Goal: Transaction & Acquisition: Purchase product/service

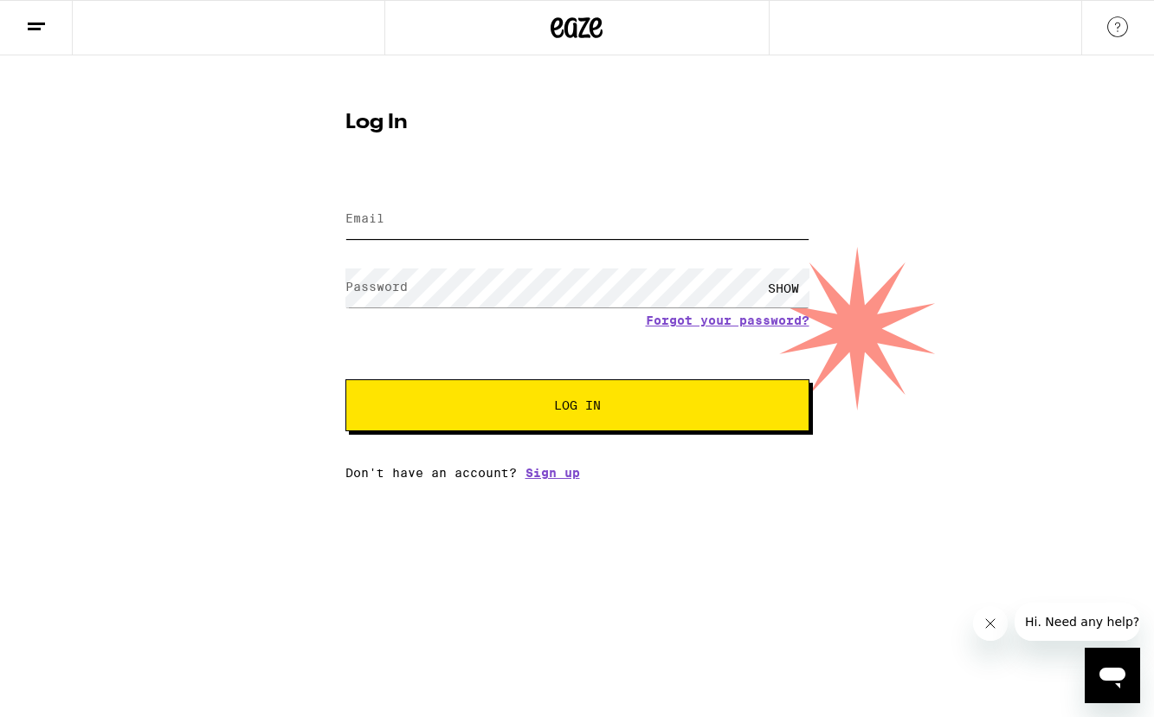
type input "[EMAIL_ADDRESS][DOMAIN_NAME]"
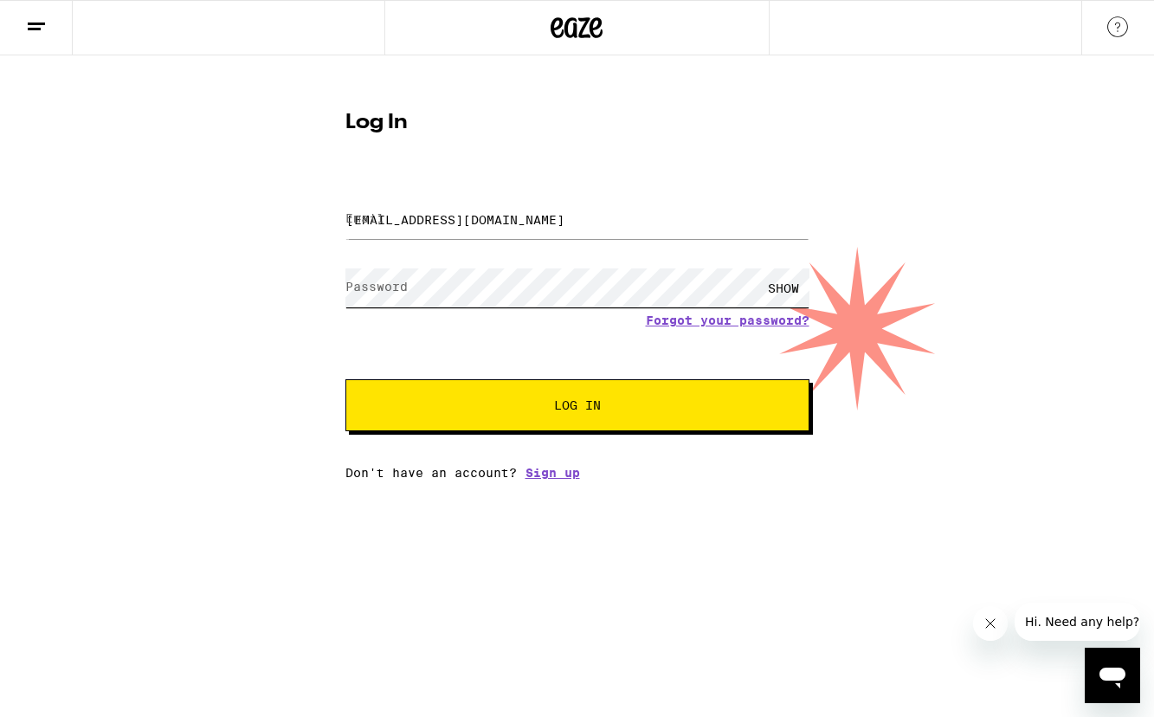
click at [577, 407] on button "Log In" at bounding box center [577, 405] width 464 height 52
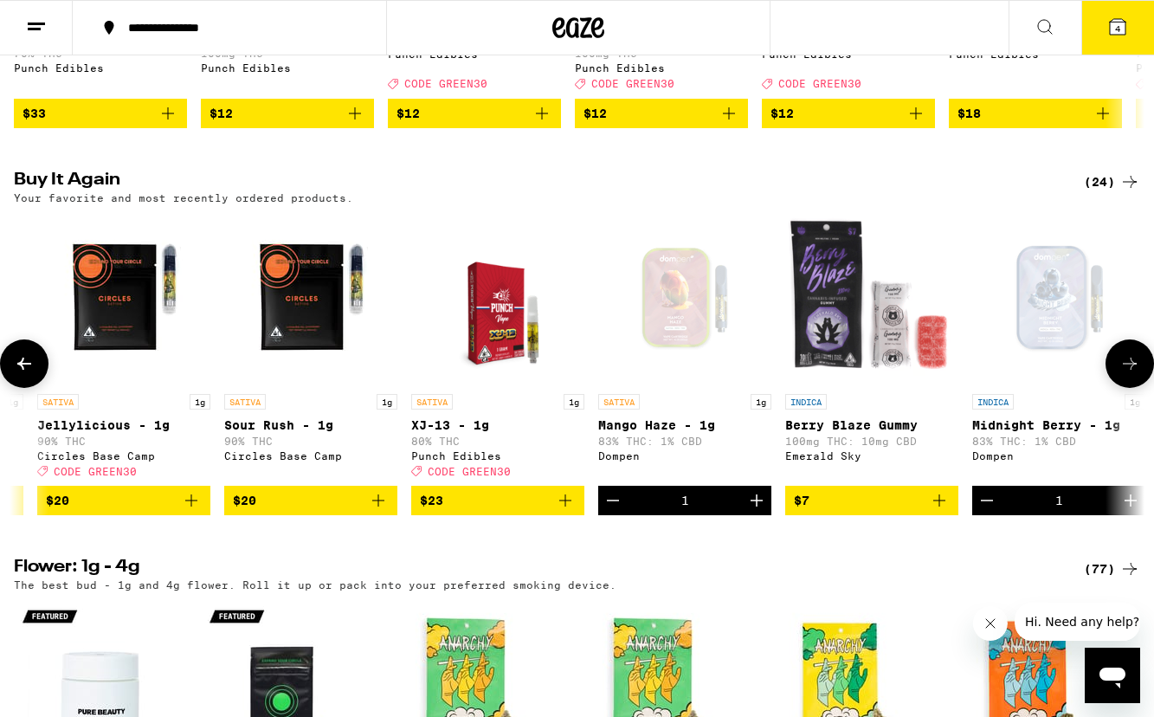
scroll to position [0, 1296]
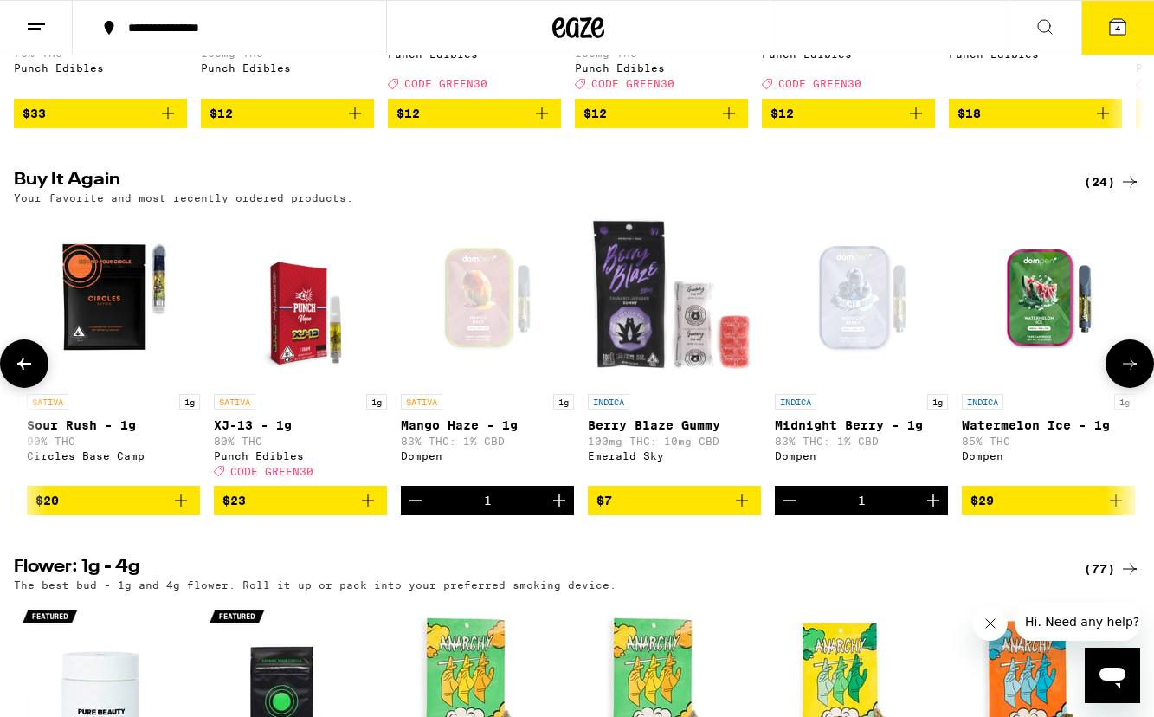
click at [414, 500] on icon "Decrement" at bounding box center [415, 500] width 12 height 0
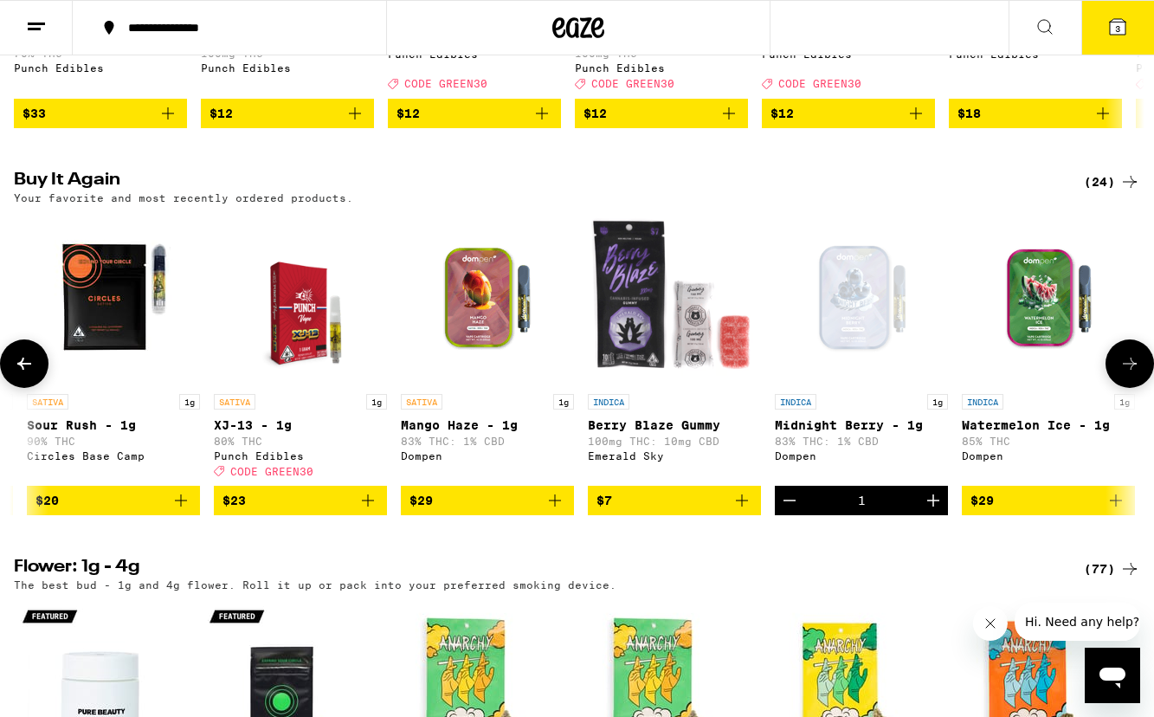
click at [788, 511] on icon "Decrement" at bounding box center [789, 500] width 21 height 21
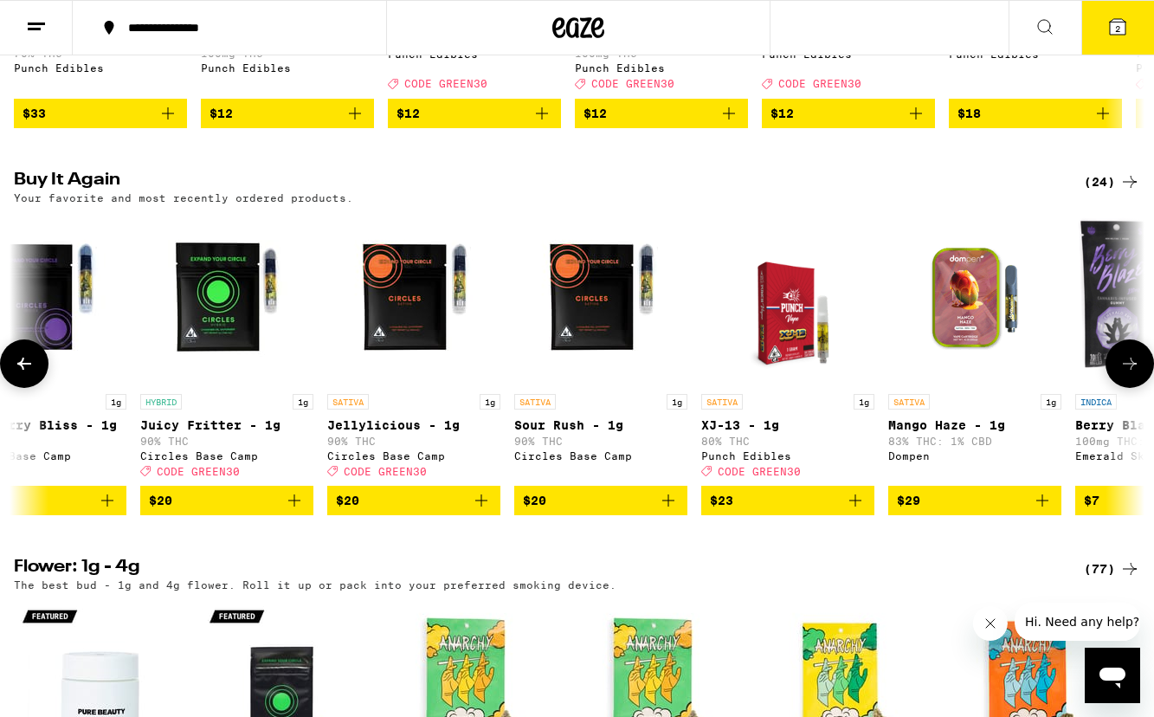
scroll to position [0, 770]
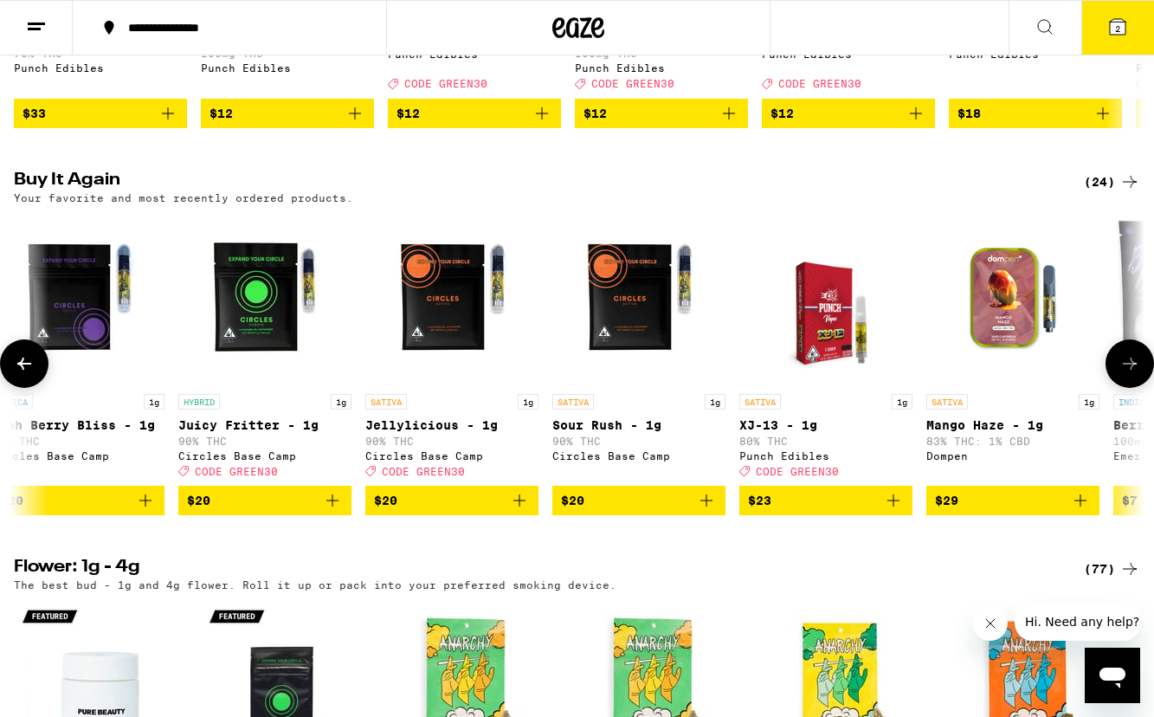
click at [896, 506] on icon "Add to bag" at bounding box center [893, 500] width 12 height 12
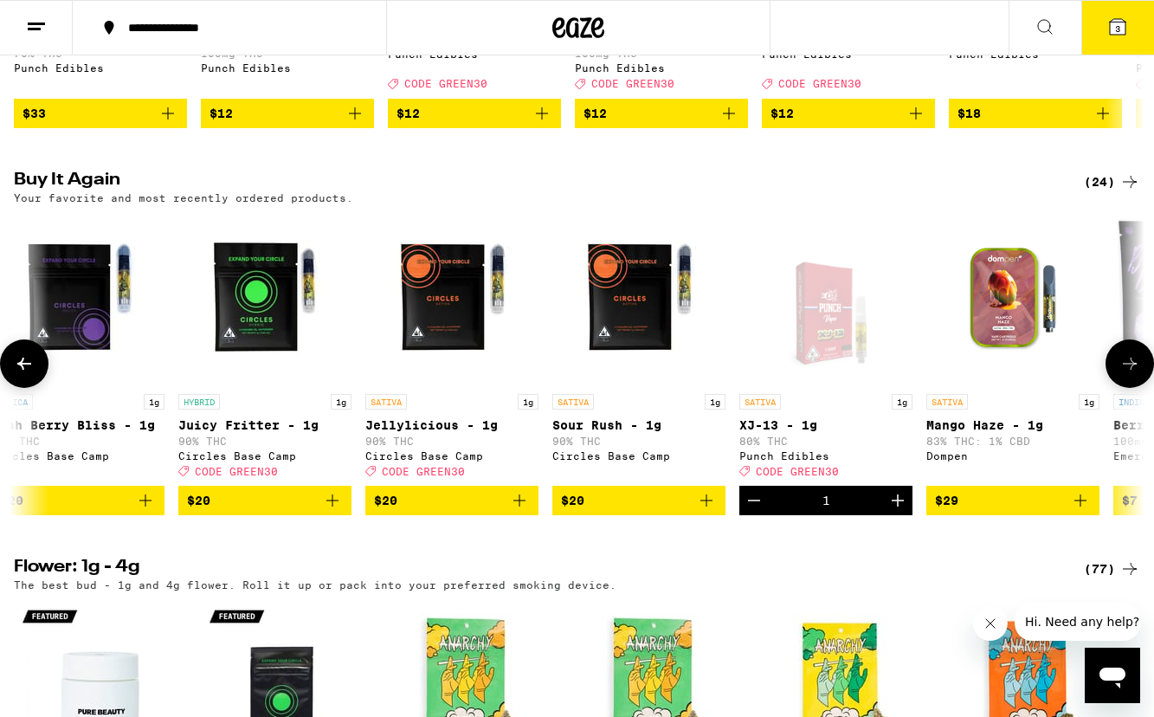
click at [524, 511] on icon "Add to bag" at bounding box center [519, 500] width 21 height 21
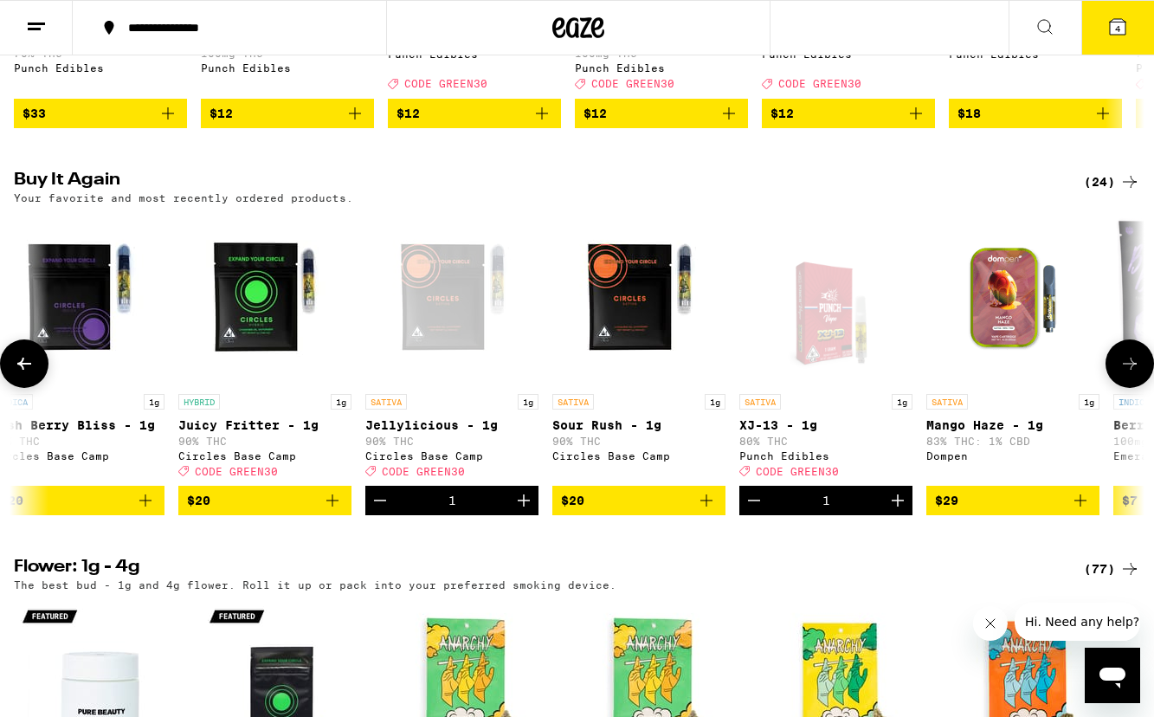
click at [334, 511] on icon "Add to bag" at bounding box center [332, 500] width 21 height 21
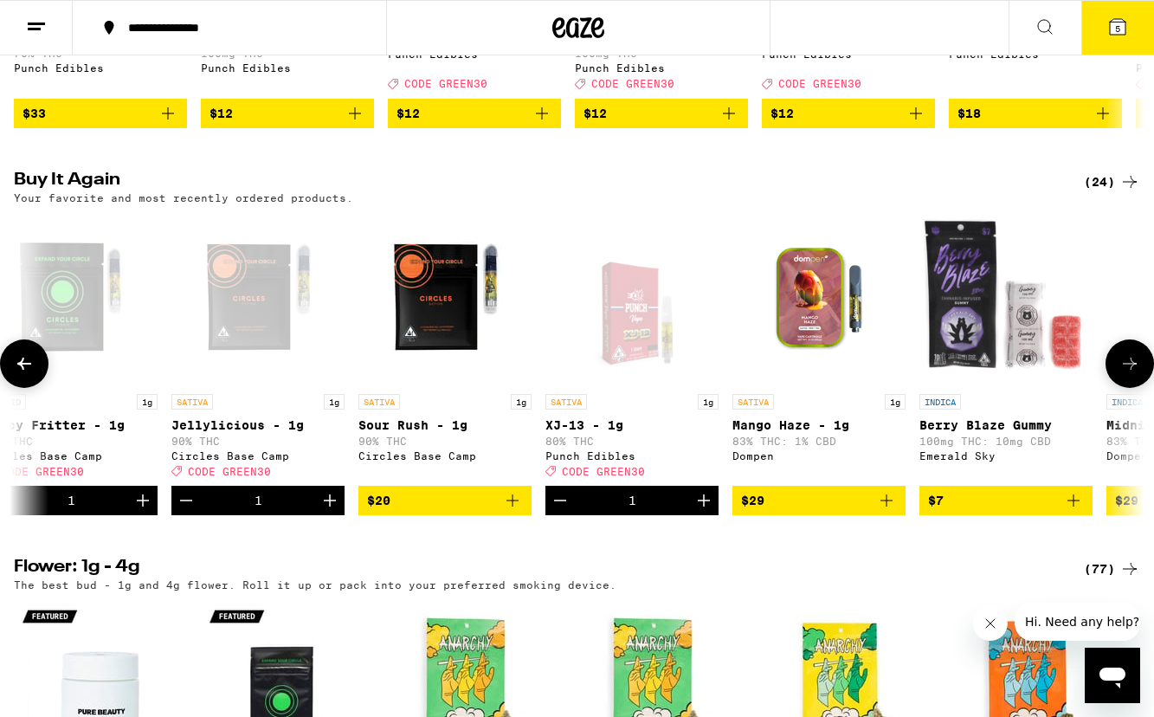
scroll to position [0, 474]
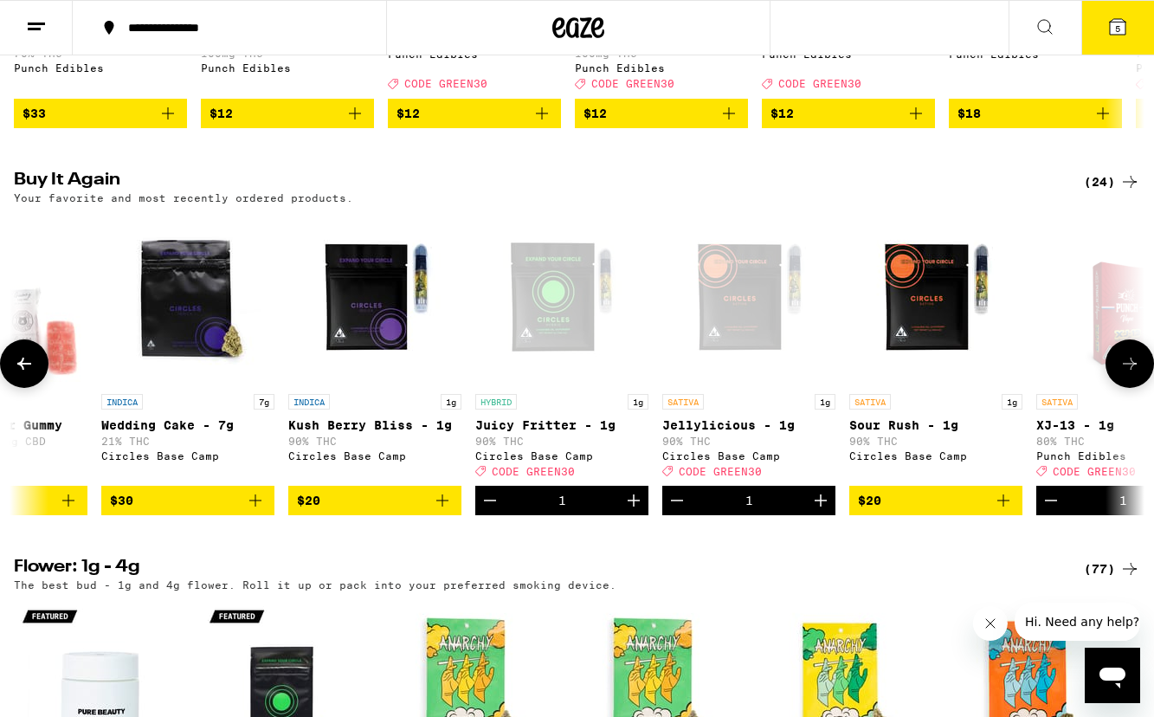
click at [680, 511] on icon "Decrement" at bounding box center [677, 500] width 21 height 21
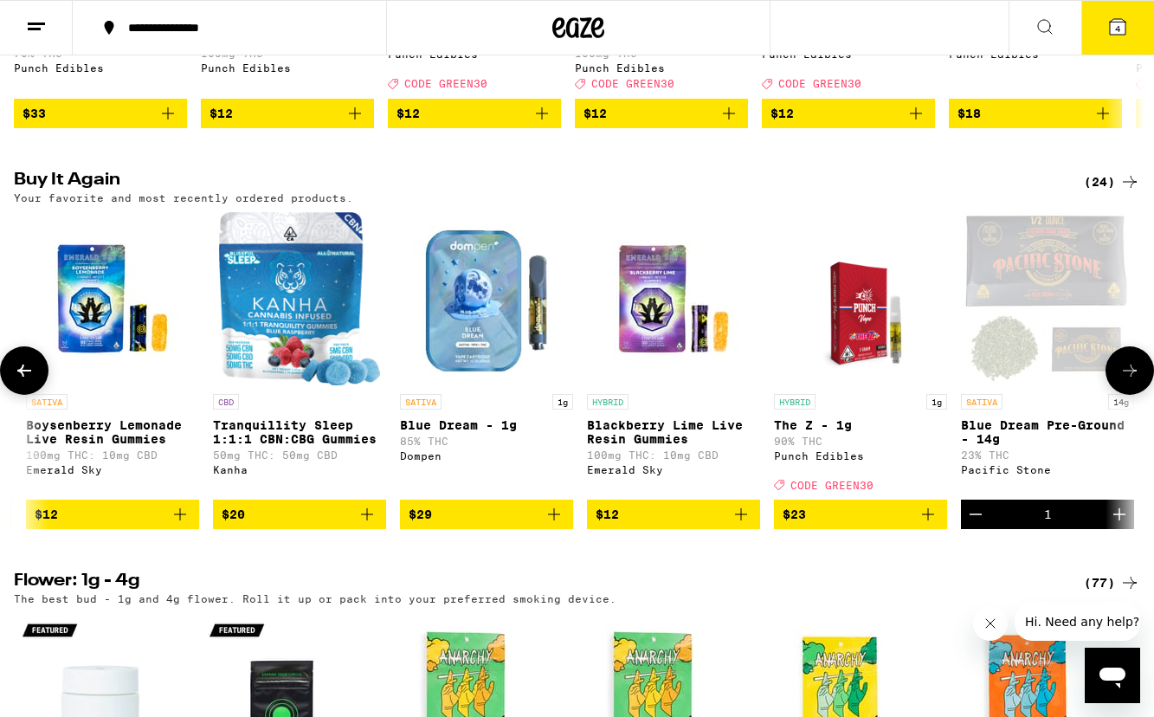
scroll to position [0, 2801]
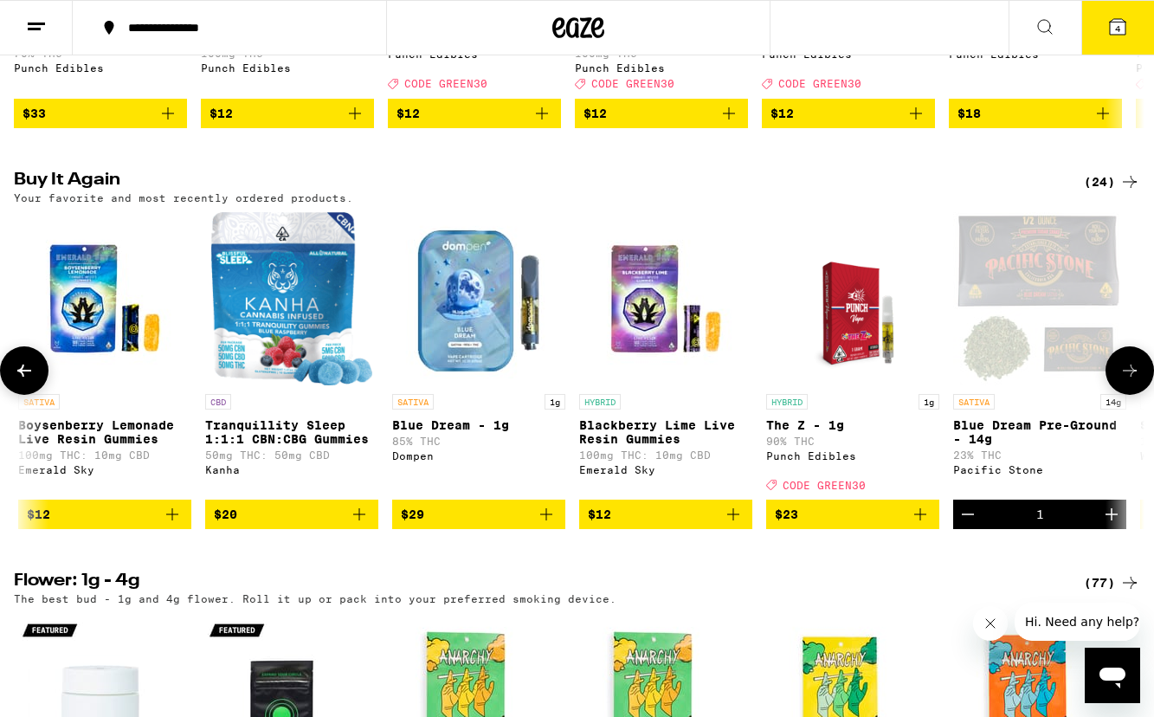
click at [969, 525] on icon "Decrement" at bounding box center [967, 514] width 21 height 21
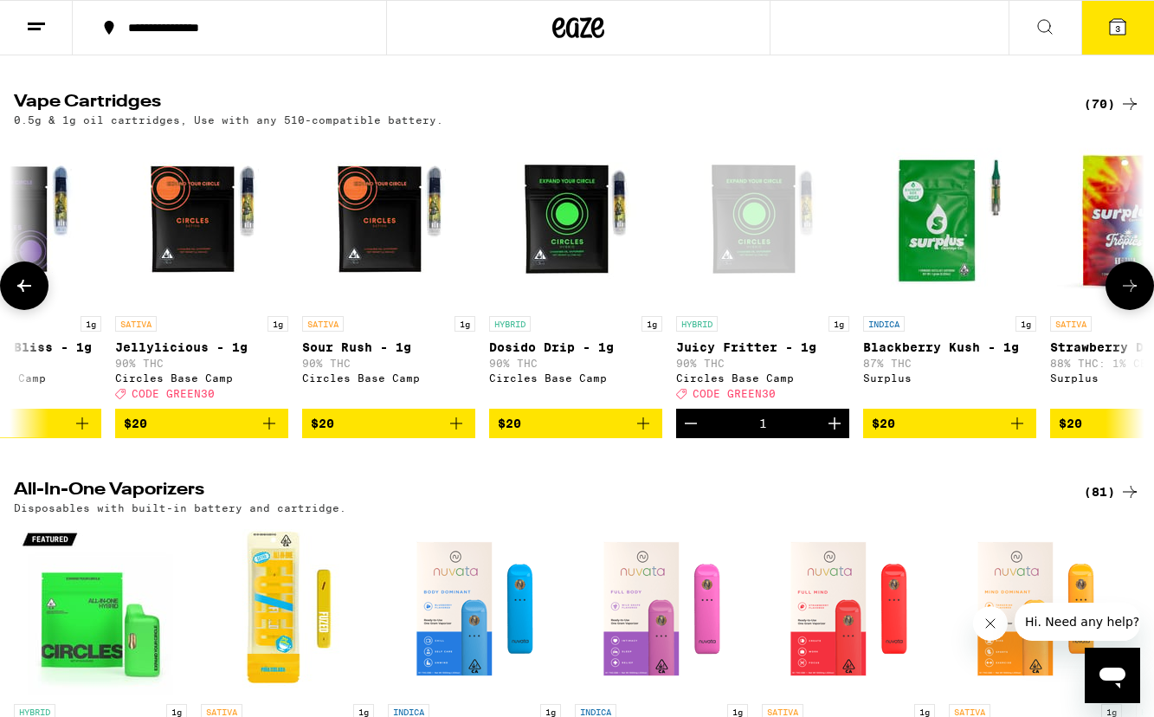
scroll to position [0, 851]
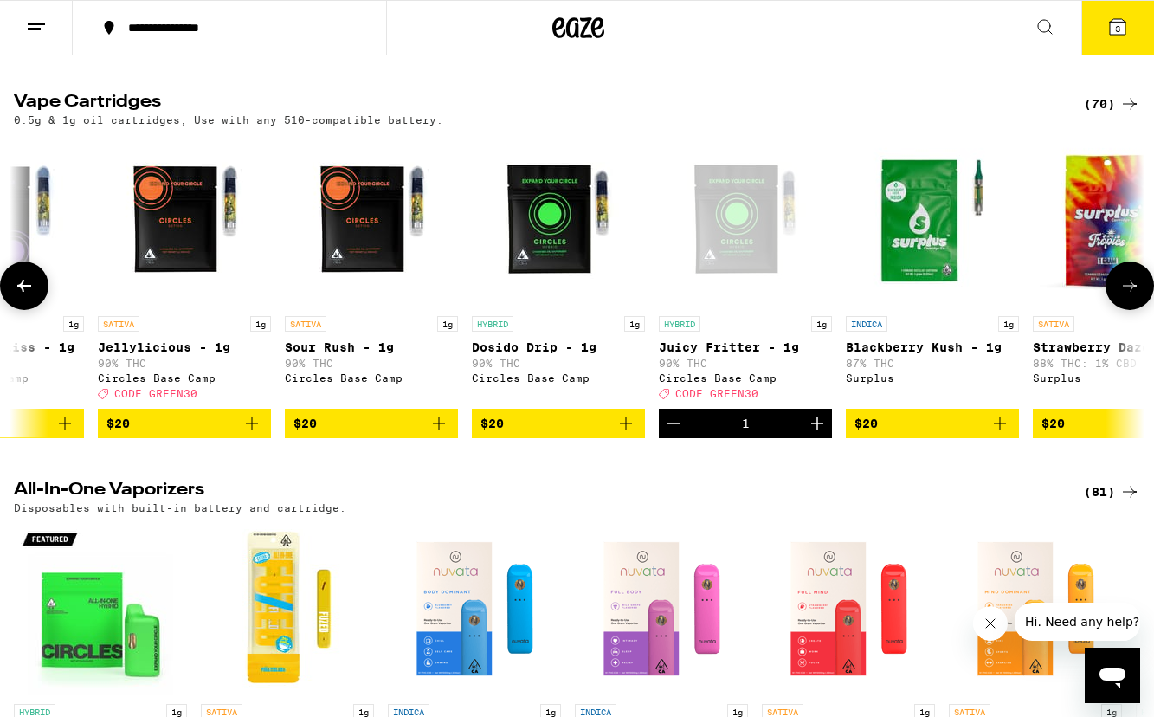
click at [669, 434] on icon "Decrement" at bounding box center [673, 423] width 21 height 21
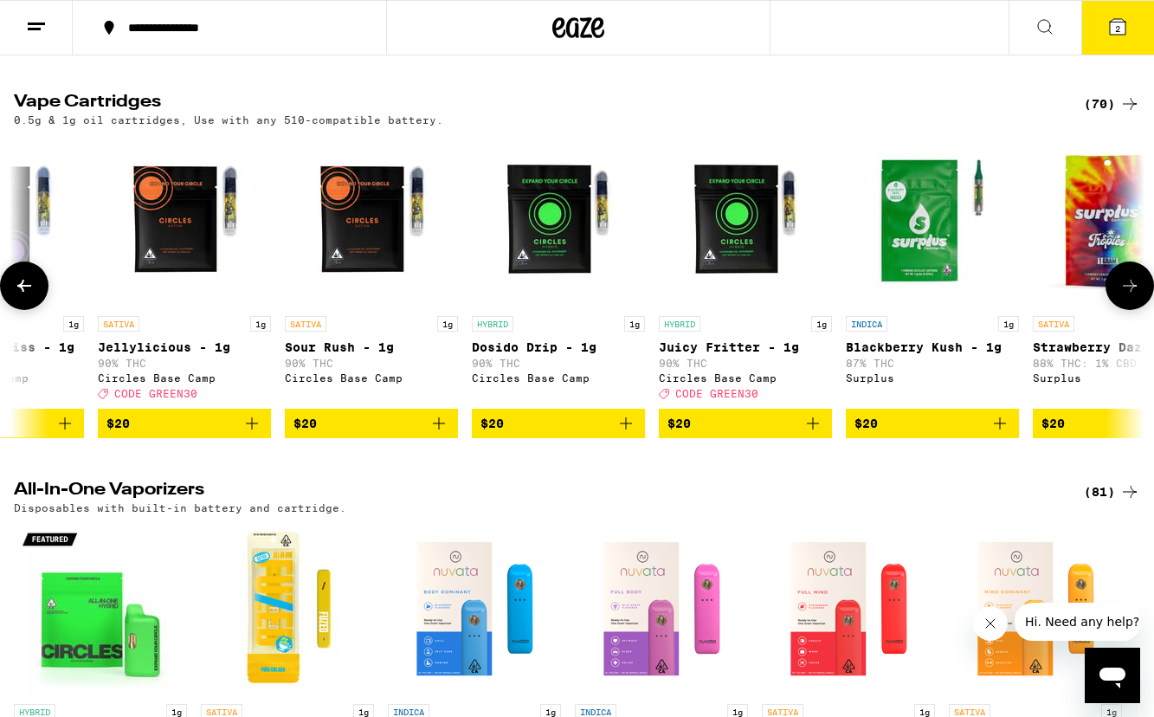
click at [807, 434] on icon "Add to bag" at bounding box center [813, 423] width 21 height 21
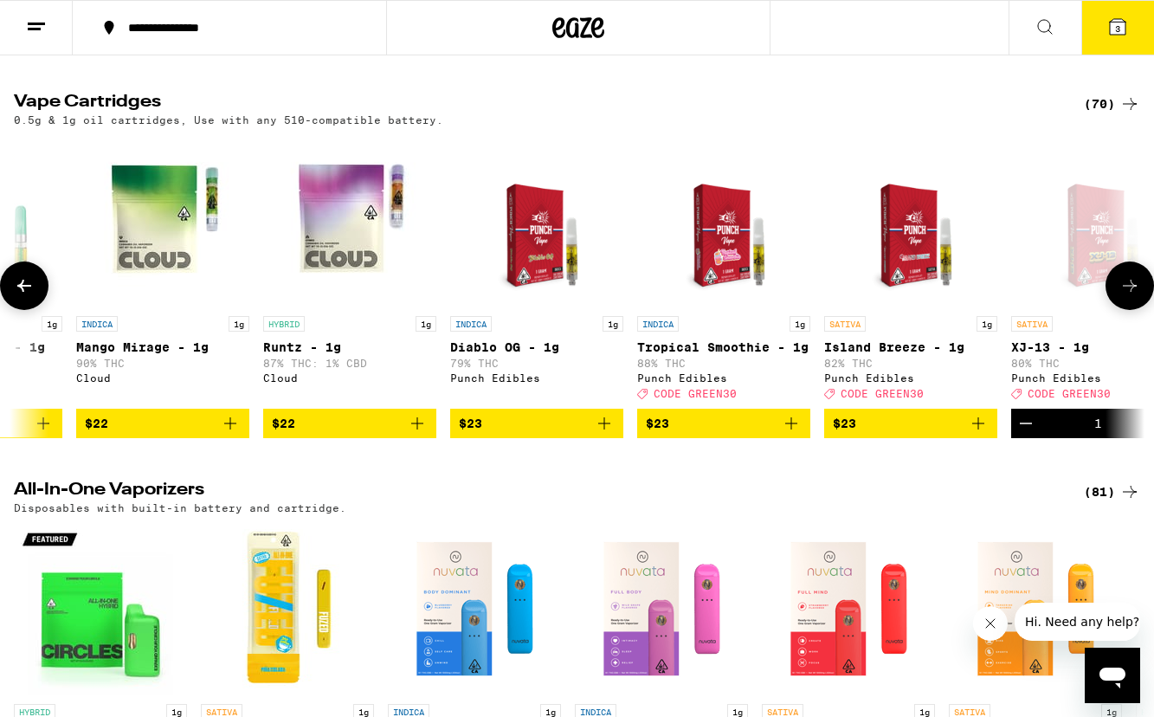
scroll to position [0, 2017]
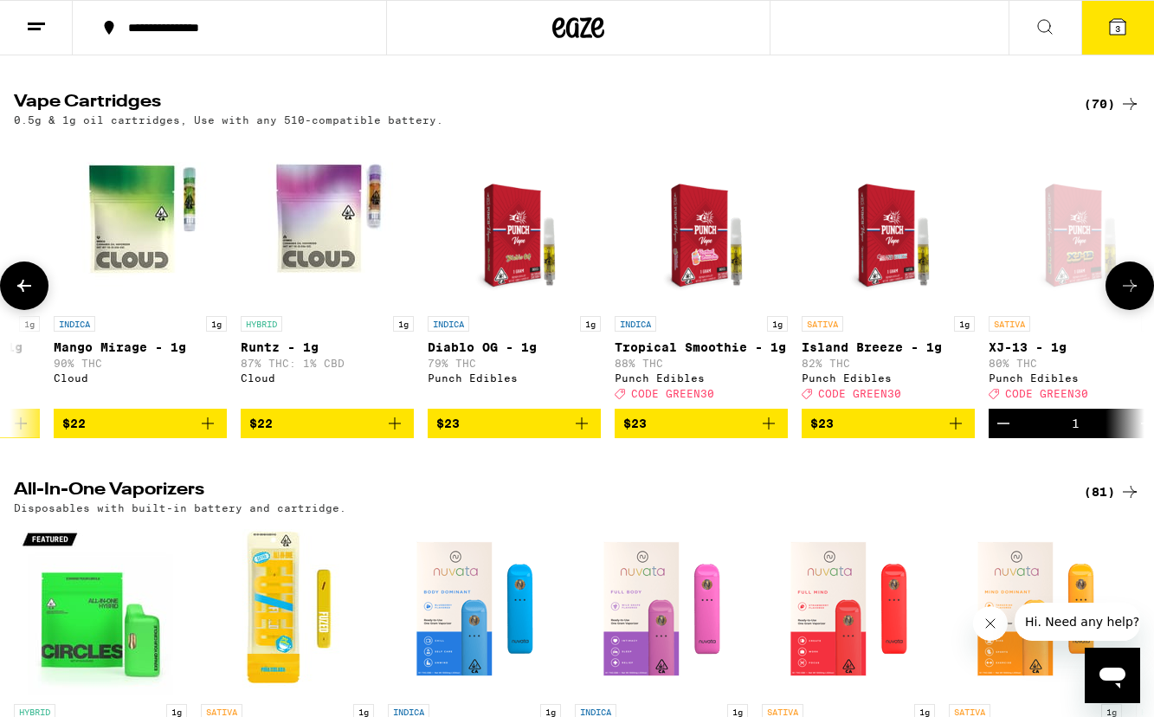
click at [768, 434] on icon "Add to bag" at bounding box center [768, 423] width 21 height 21
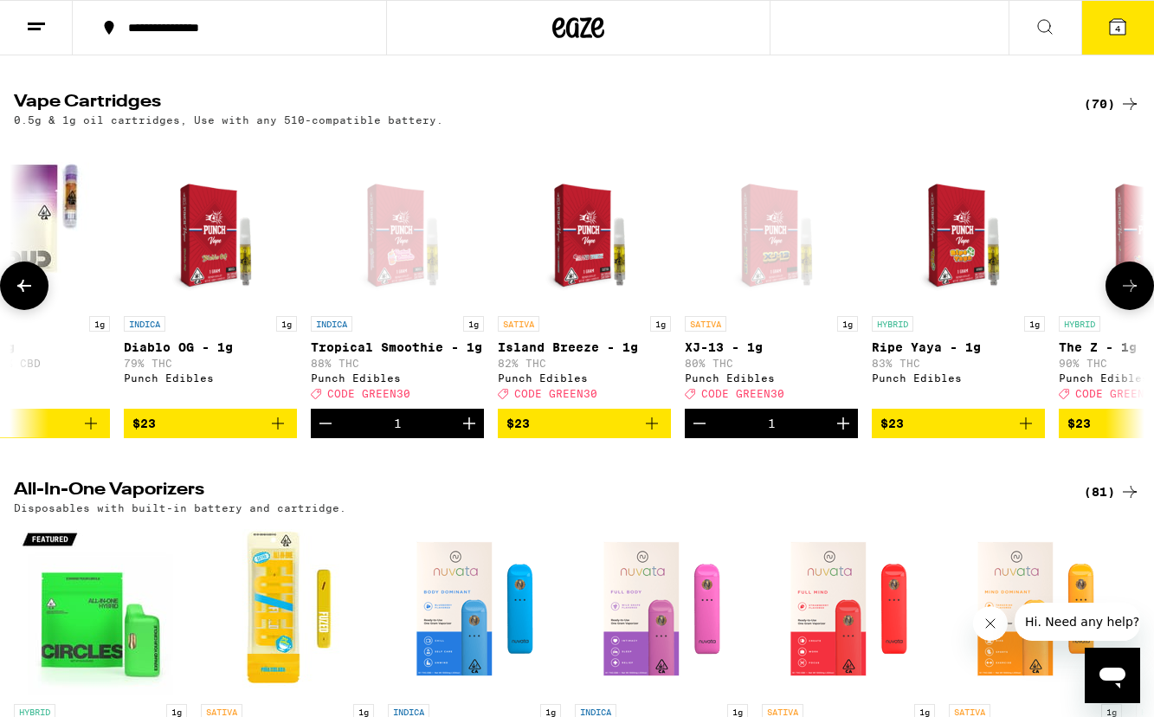
scroll to position [0, 2468]
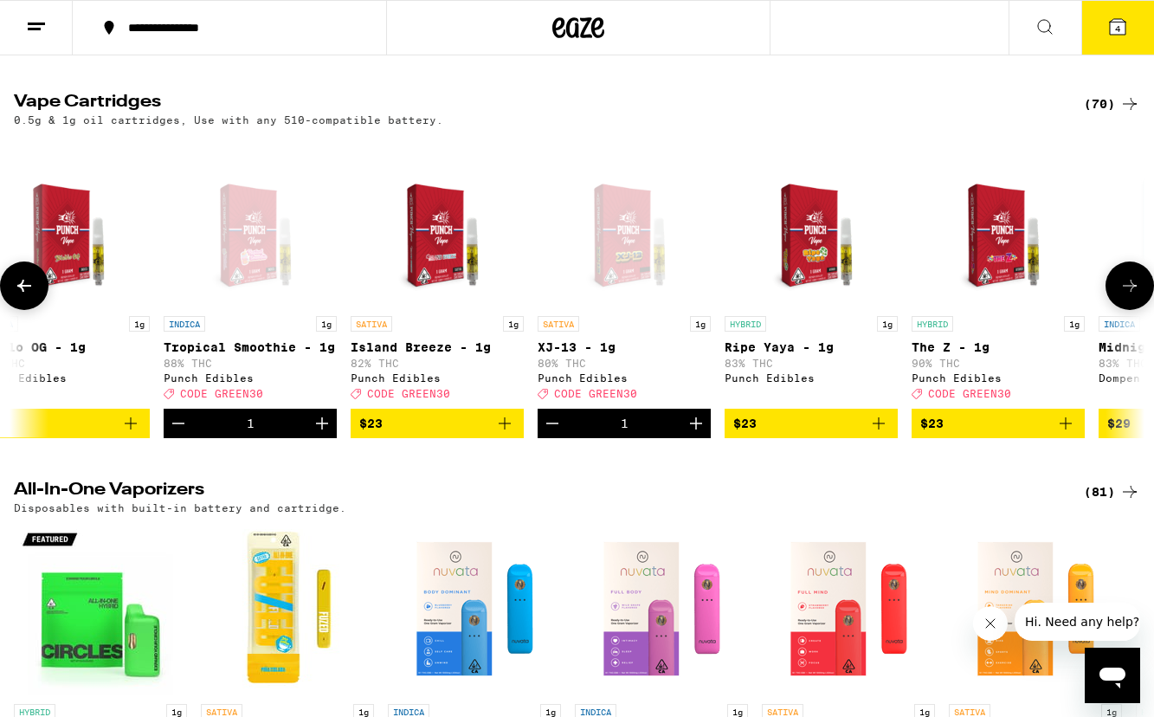
click at [571, 438] on div "1" at bounding box center [624, 423] width 173 height 29
click at [553, 434] on icon "Decrement" at bounding box center [552, 423] width 21 height 21
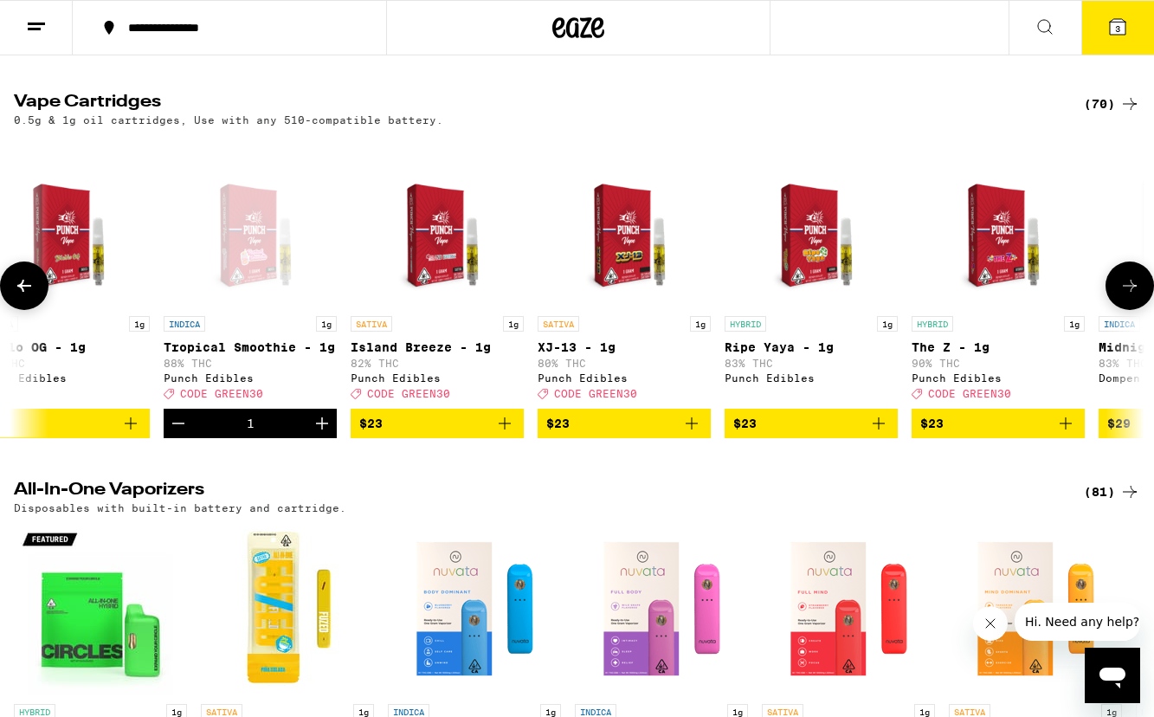
click at [493, 434] on span "$23" at bounding box center [437, 423] width 156 height 21
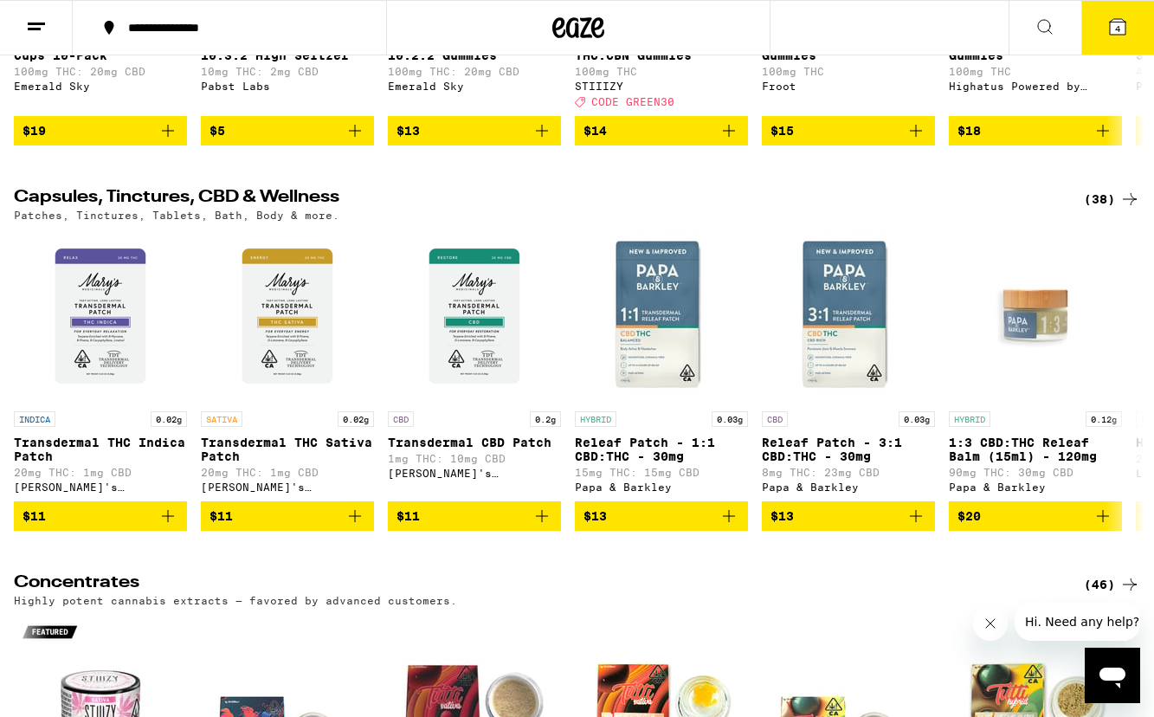
scroll to position [6804, 0]
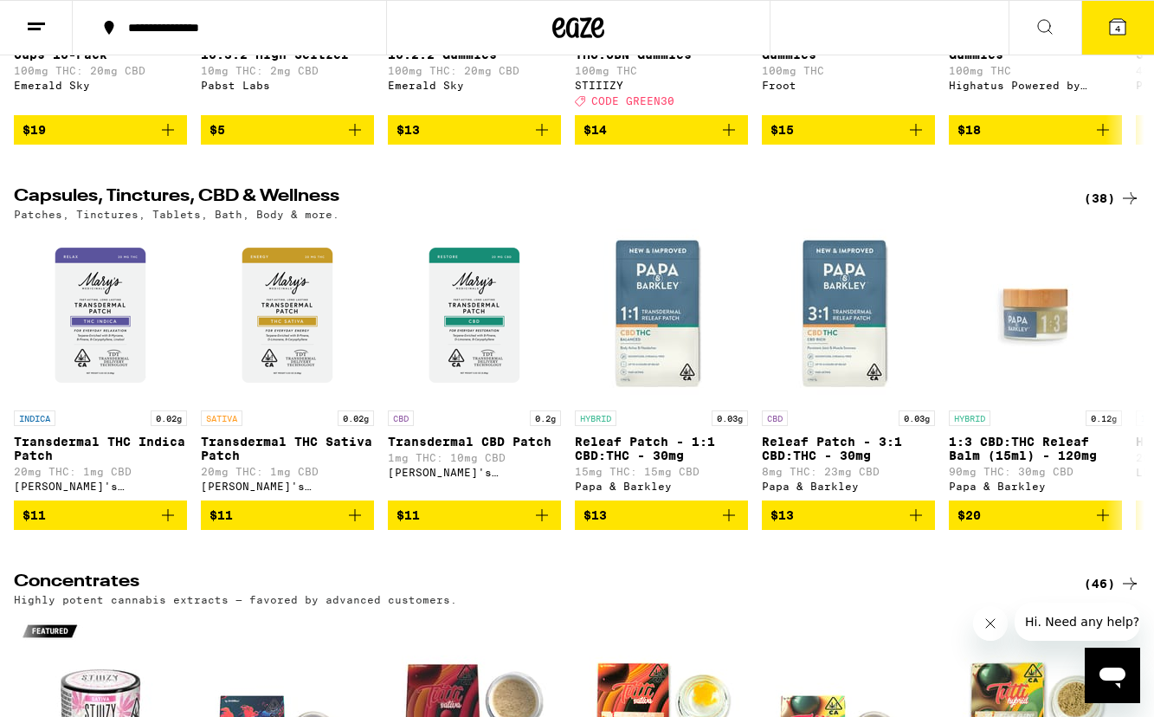
click at [1099, 209] on div "(38)" at bounding box center [1112, 198] width 56 height 21
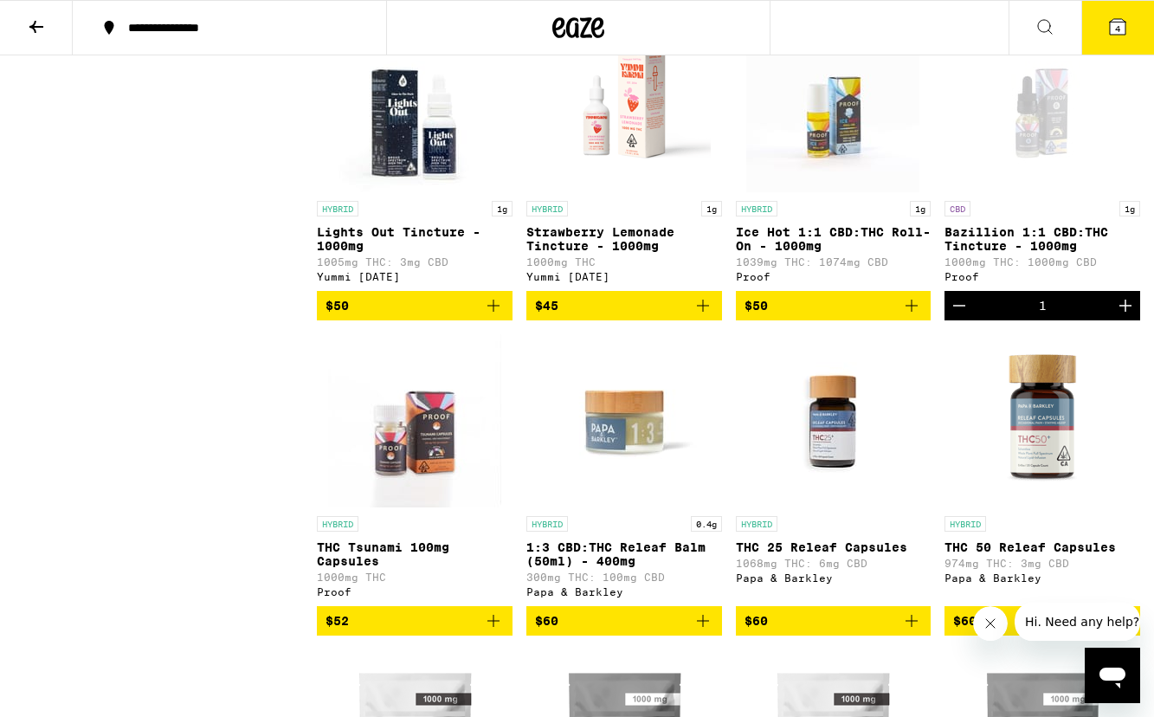
scroll to position [1824, 0]
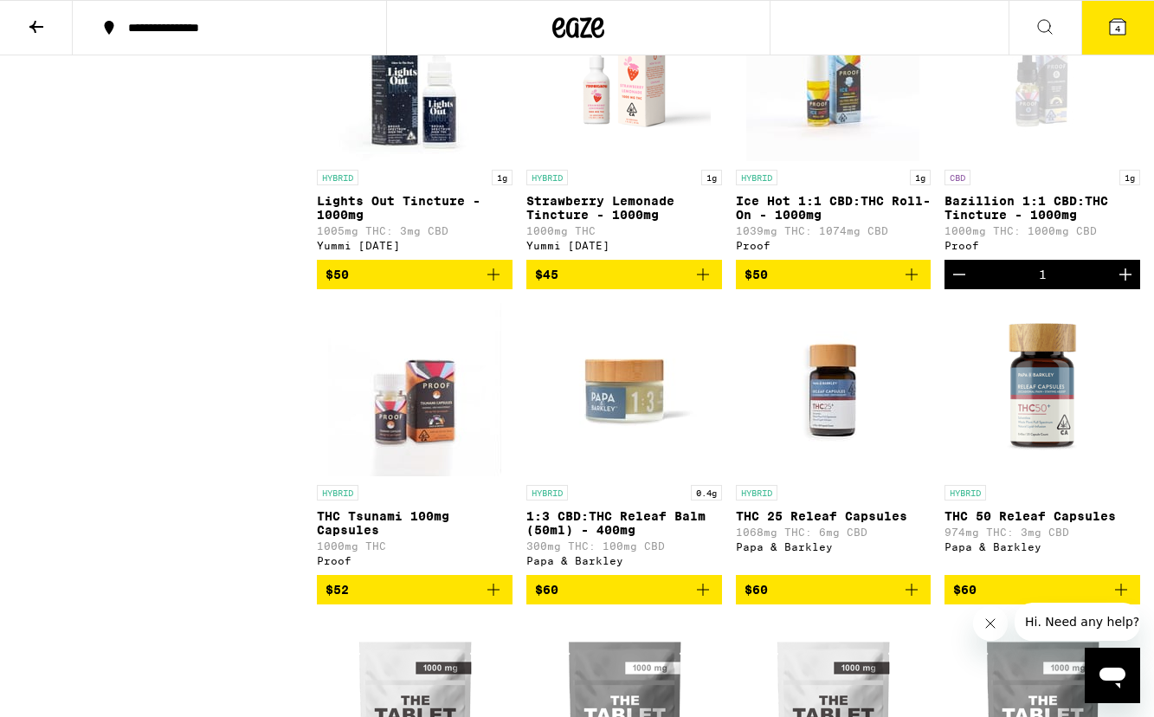
click at [958, 285] on icon "Decrement" at bounding box center [959, 274] width 21 height 21
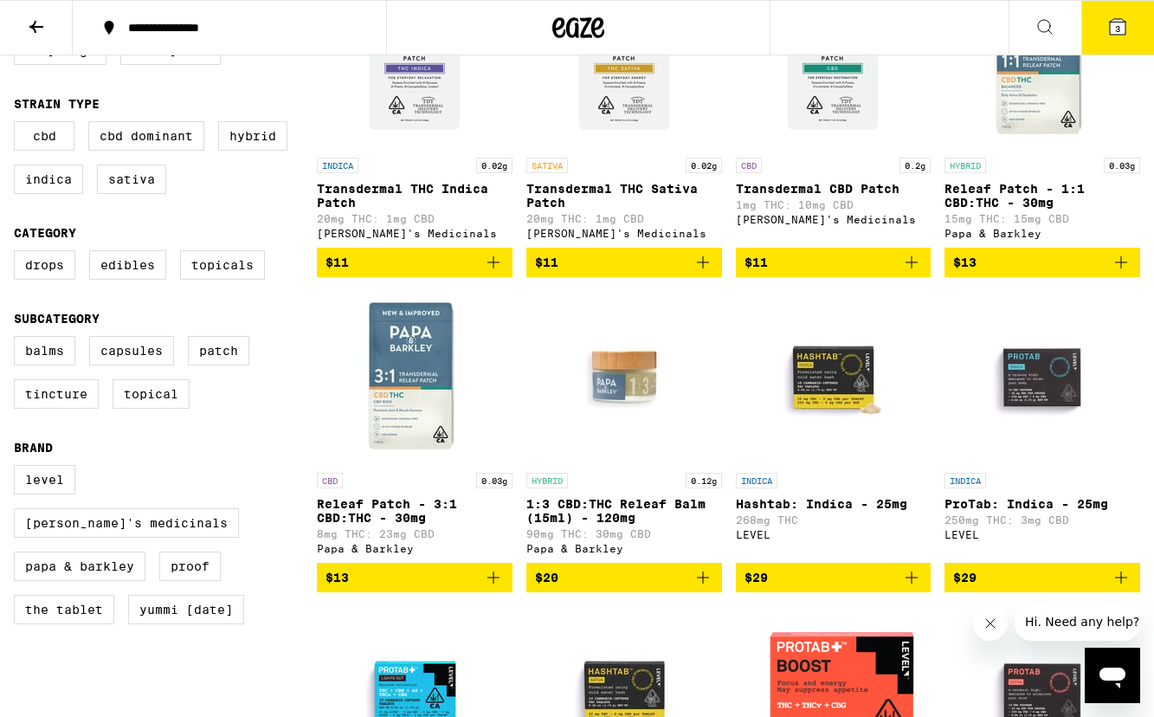
scroll to position [268, 0]
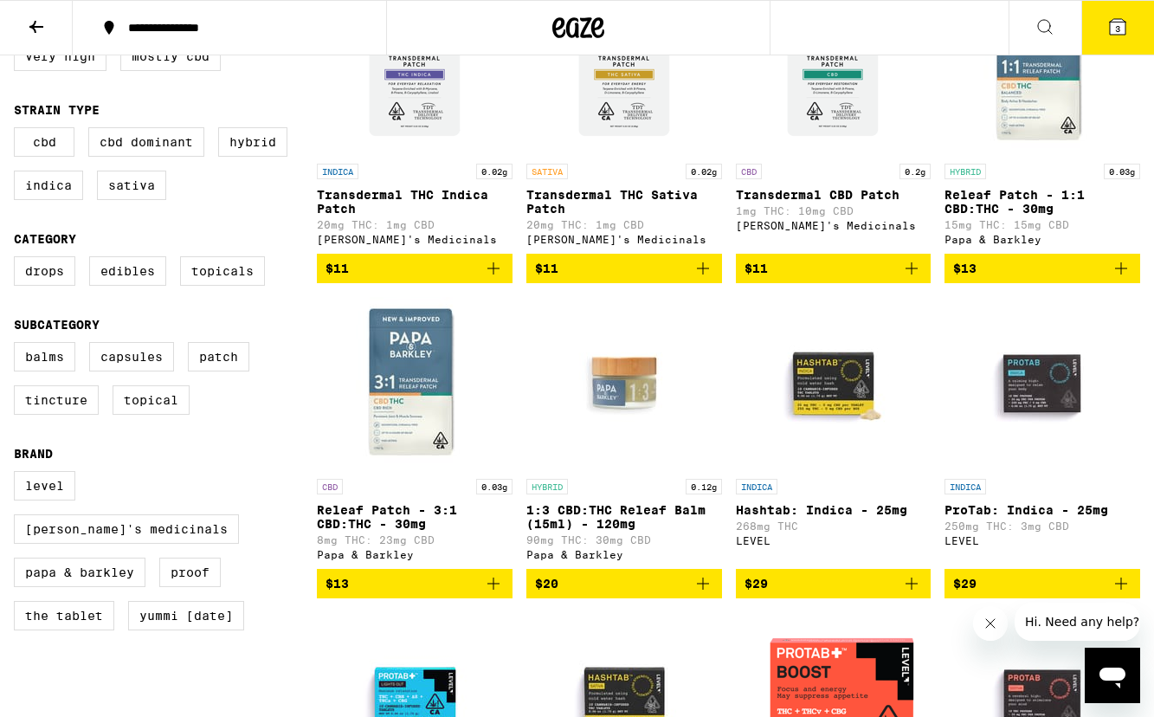
click at [1119, 25] on span "3" at bounding box center [1117, 28] width 5 height 10
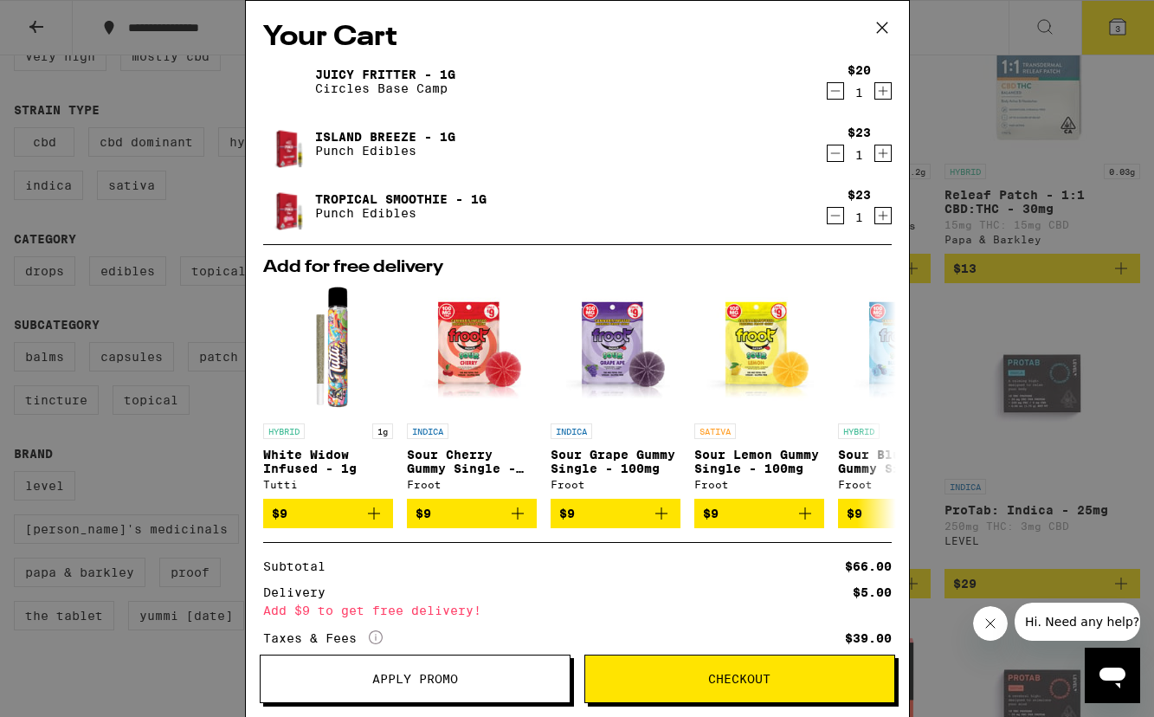
click at [883, 23] on icon at bounding box center [882, 28] width 26 height 26
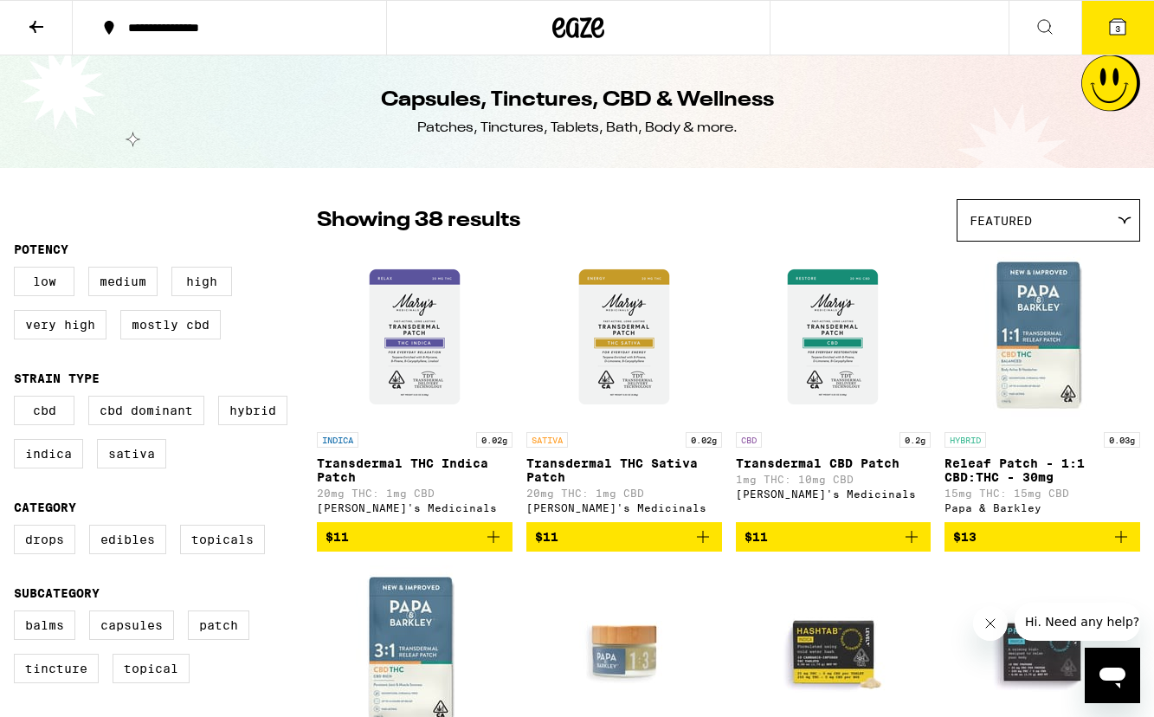
click at [47, 27] on button at bounding box center [36, 28] width 73 height 55
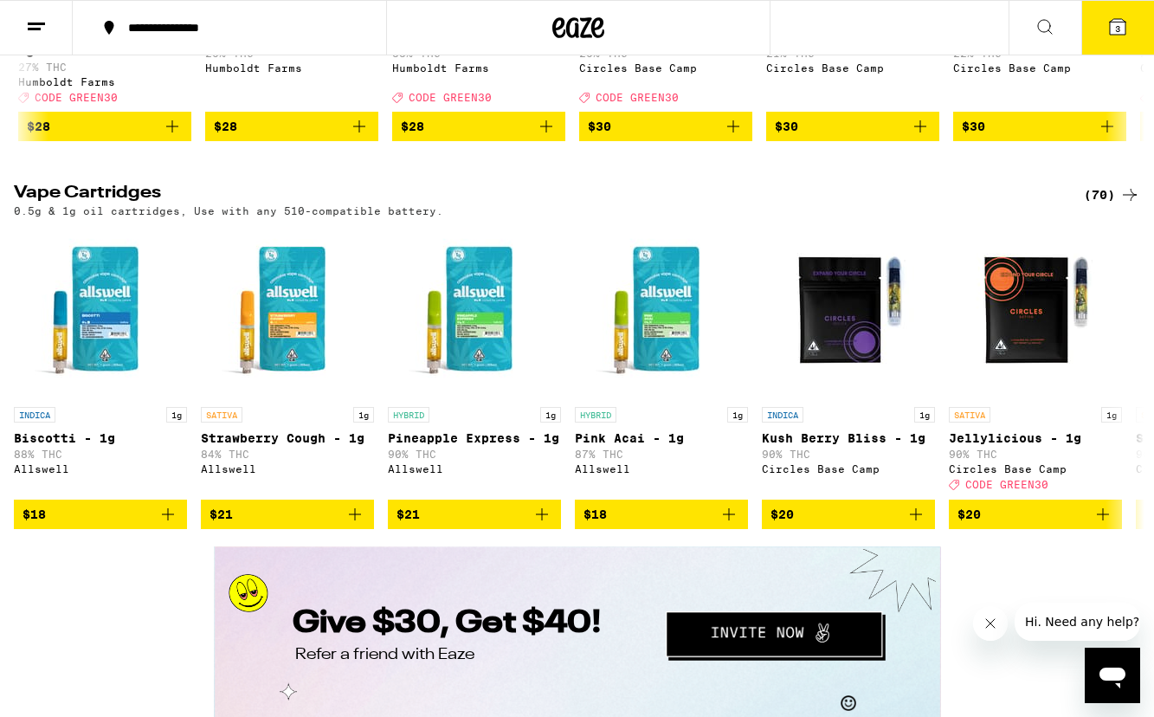
scroll to position [2432, 0]
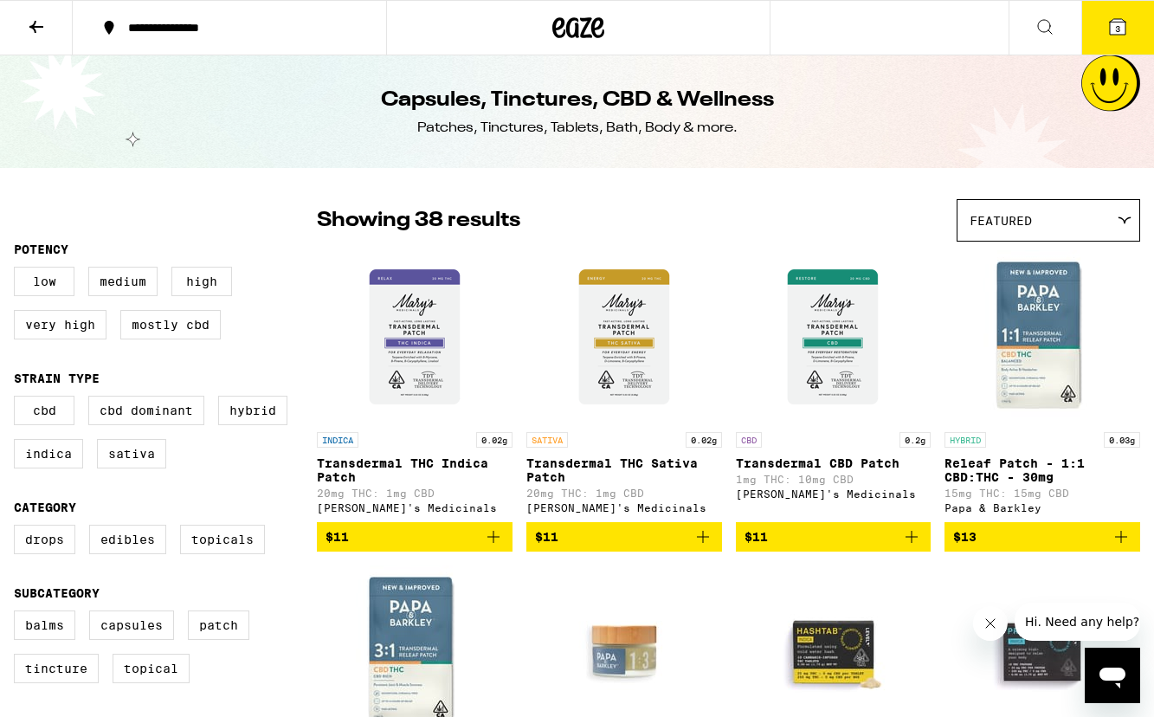
click at [38, 27] on icon at bounding box center [36, 27] width 14 height 12
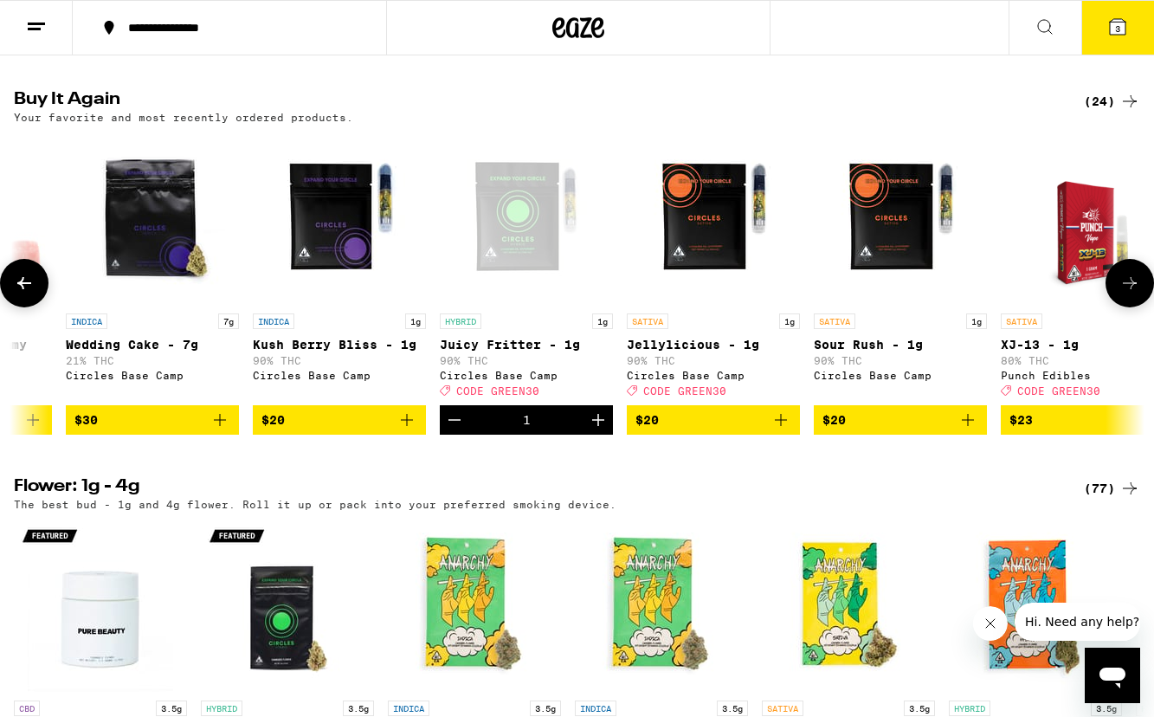
scroll to position [0, 510]
